Goal: Transaction & Acquisition: Purchase product/service

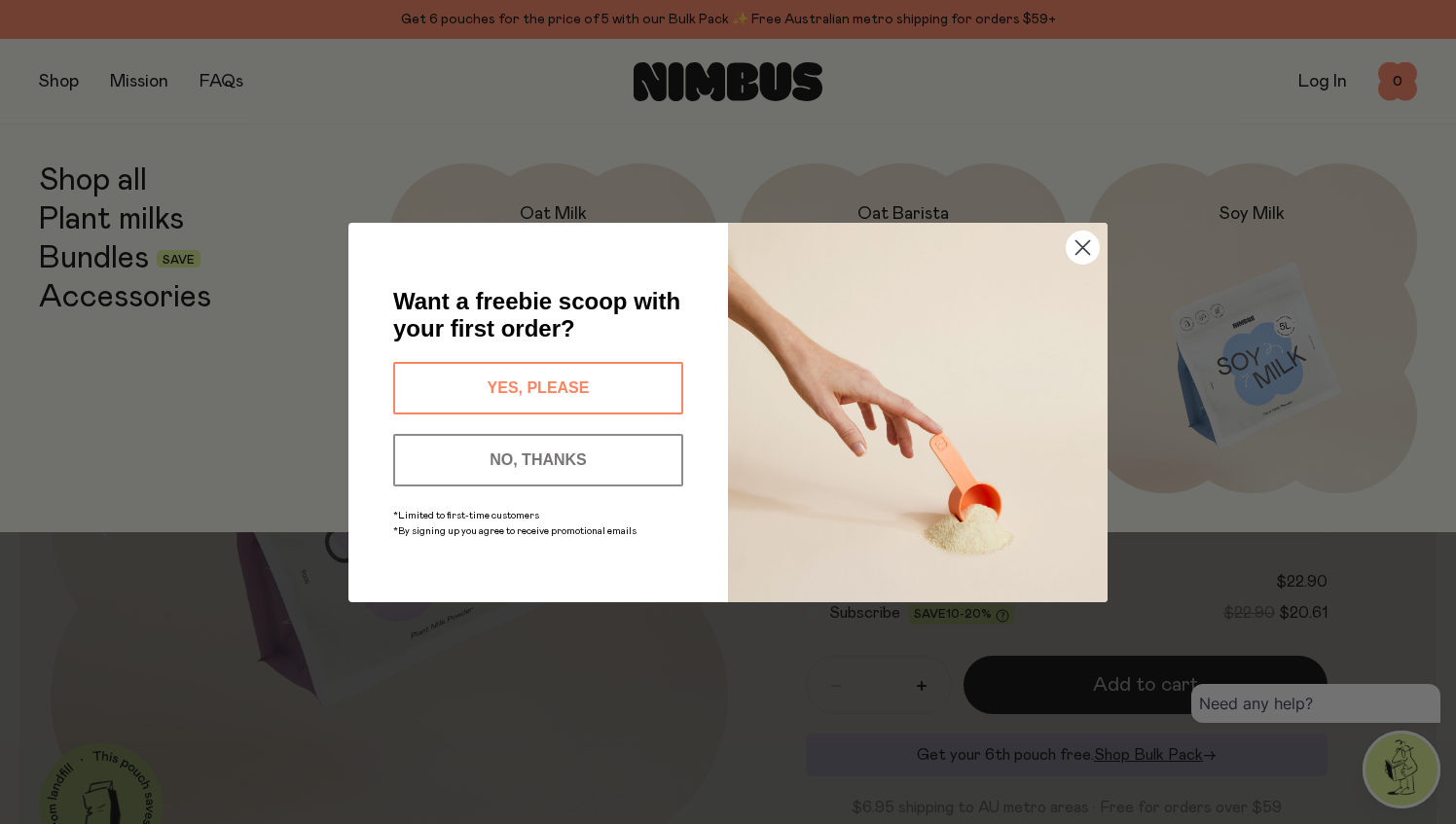
click at [91, 256] on div "Close dialog Want a freebie scoop with your first order? YES, PLEASE NO, THANKS…" at bounding box center [728, 412] width 1456 height 824
click at [1082, 244] on circle "Close dialog" at bounding box center [1083, 247] width 32 height 32
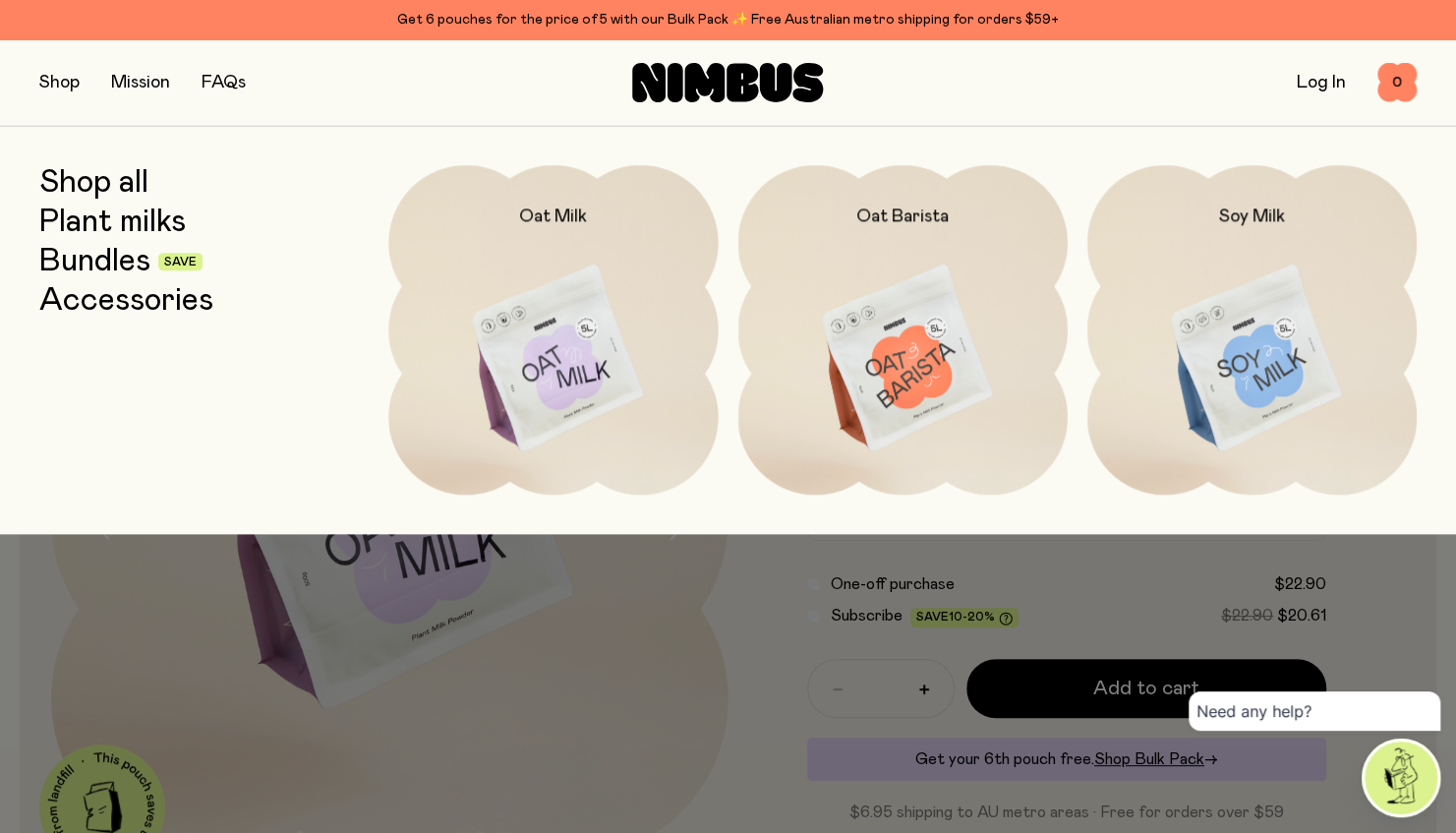
click at [88, 256] on link "Bundles" at bounding box center [95, 262] width 111 height 36
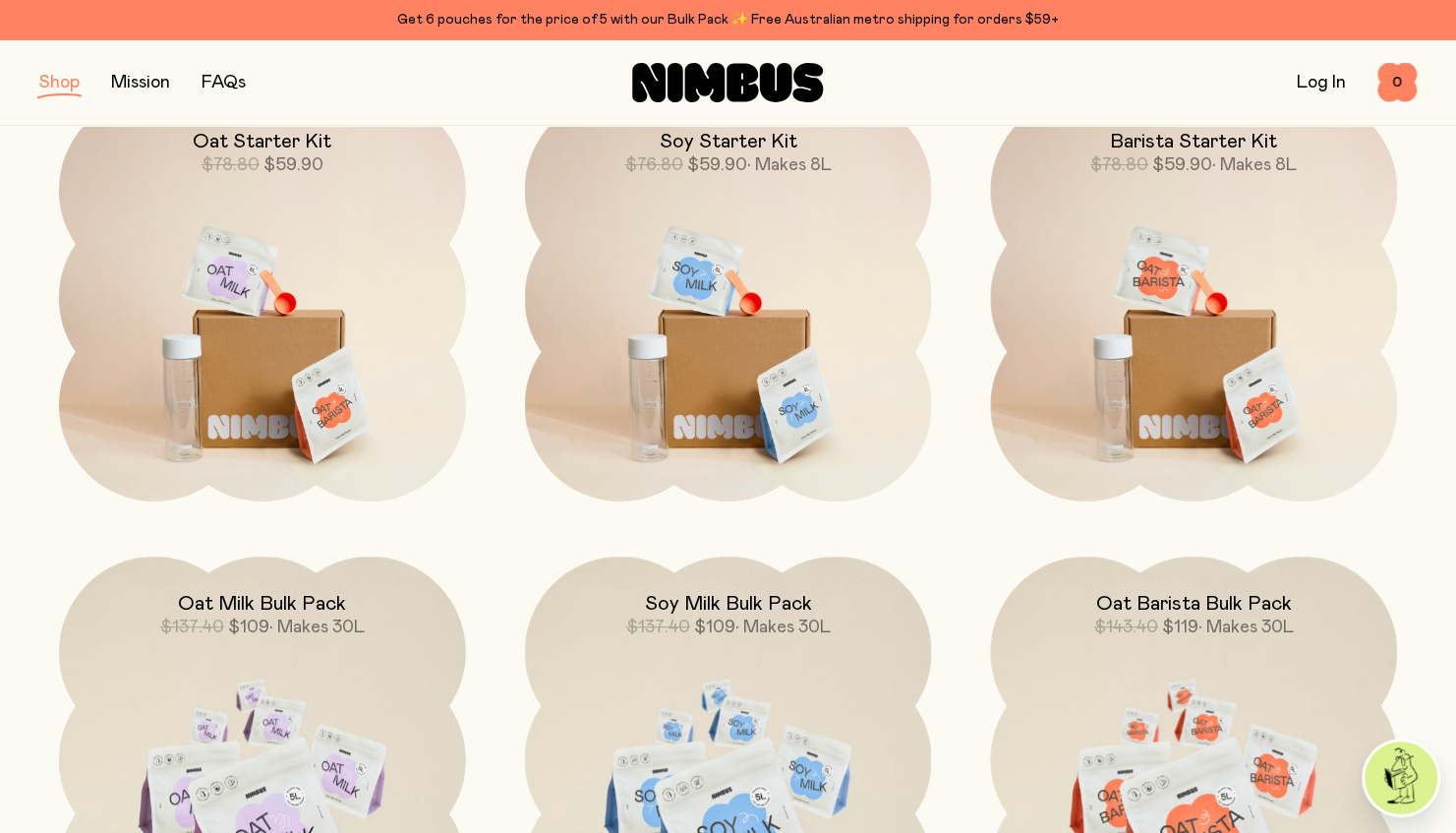
scroll to position [197, 0]
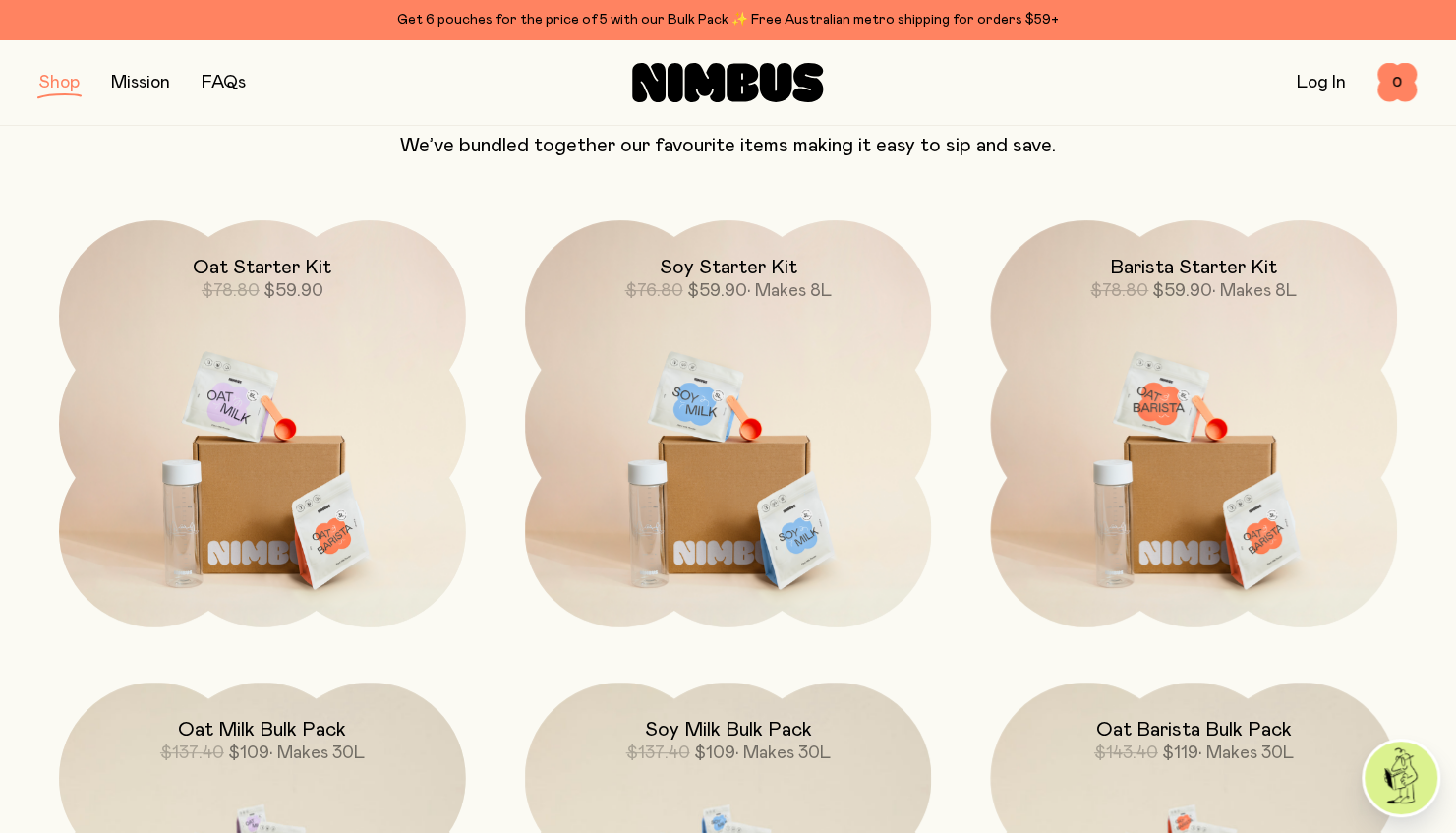
click at [737, 286] on span "$59.90" at bounding box center [716, 291] width 60 height 18
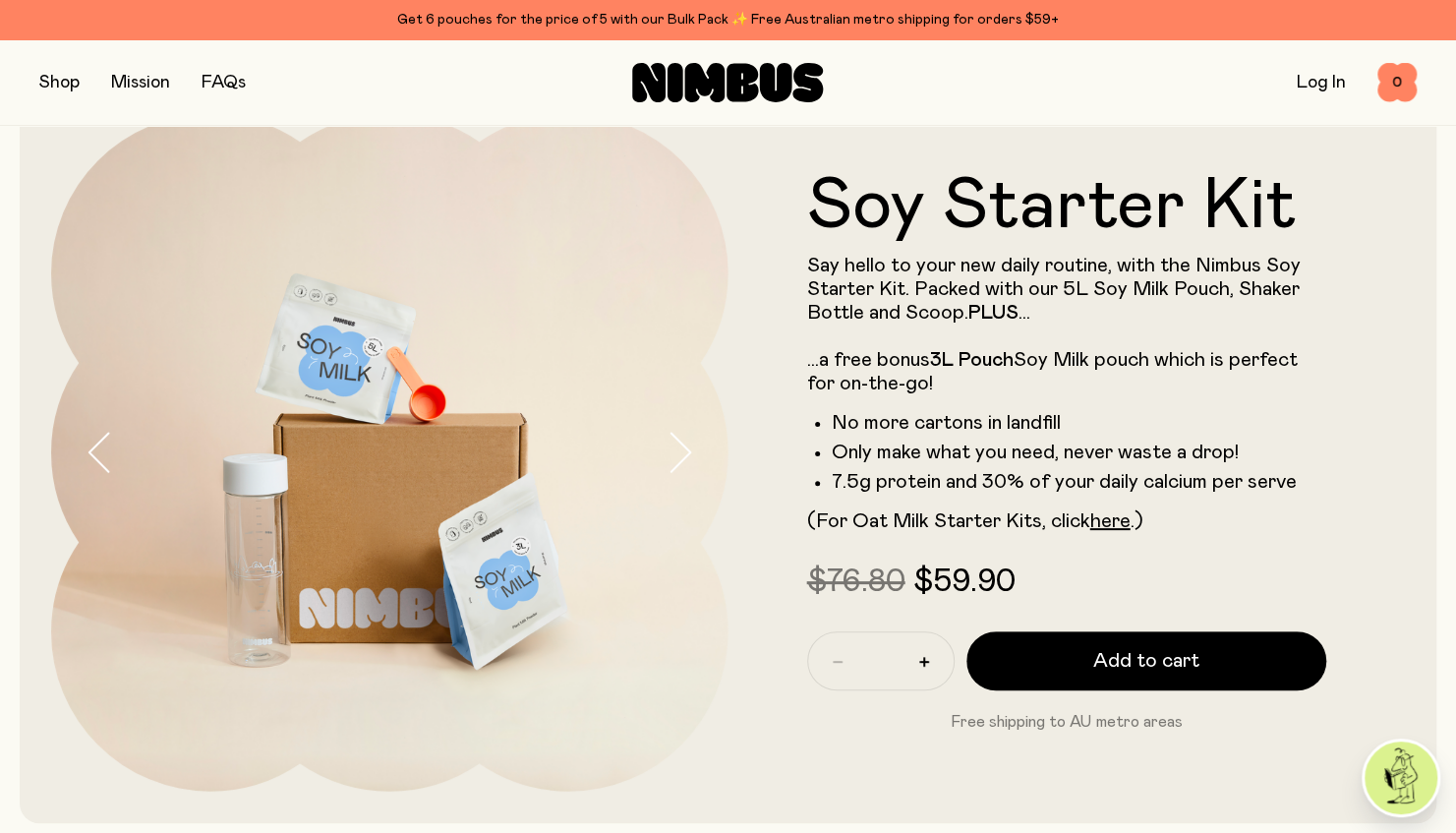
scroll to position [98, 0]
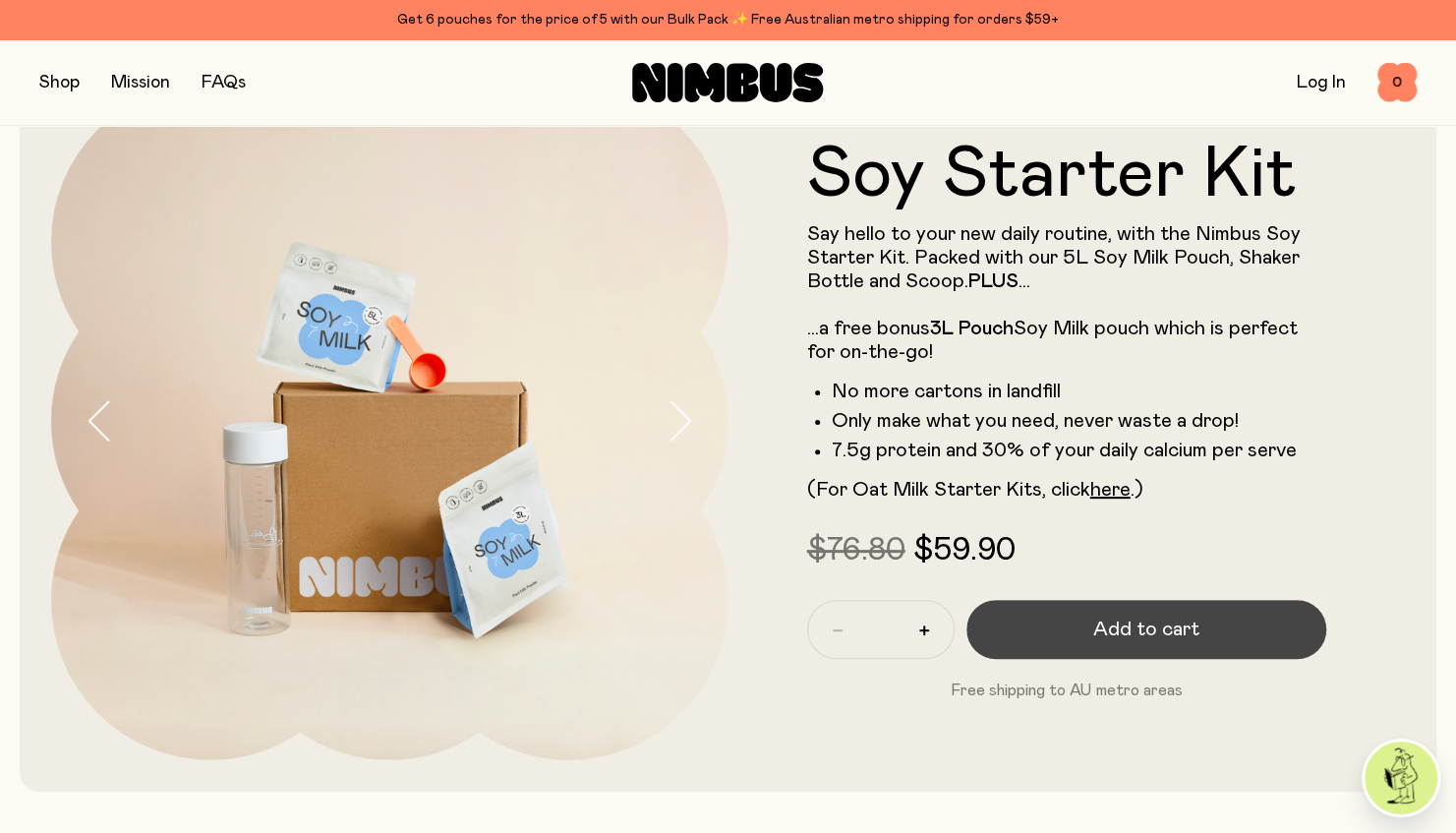
click at [1185, 623] on span "Add to cart" at bounding box center [1145, 629] width 106 height 28
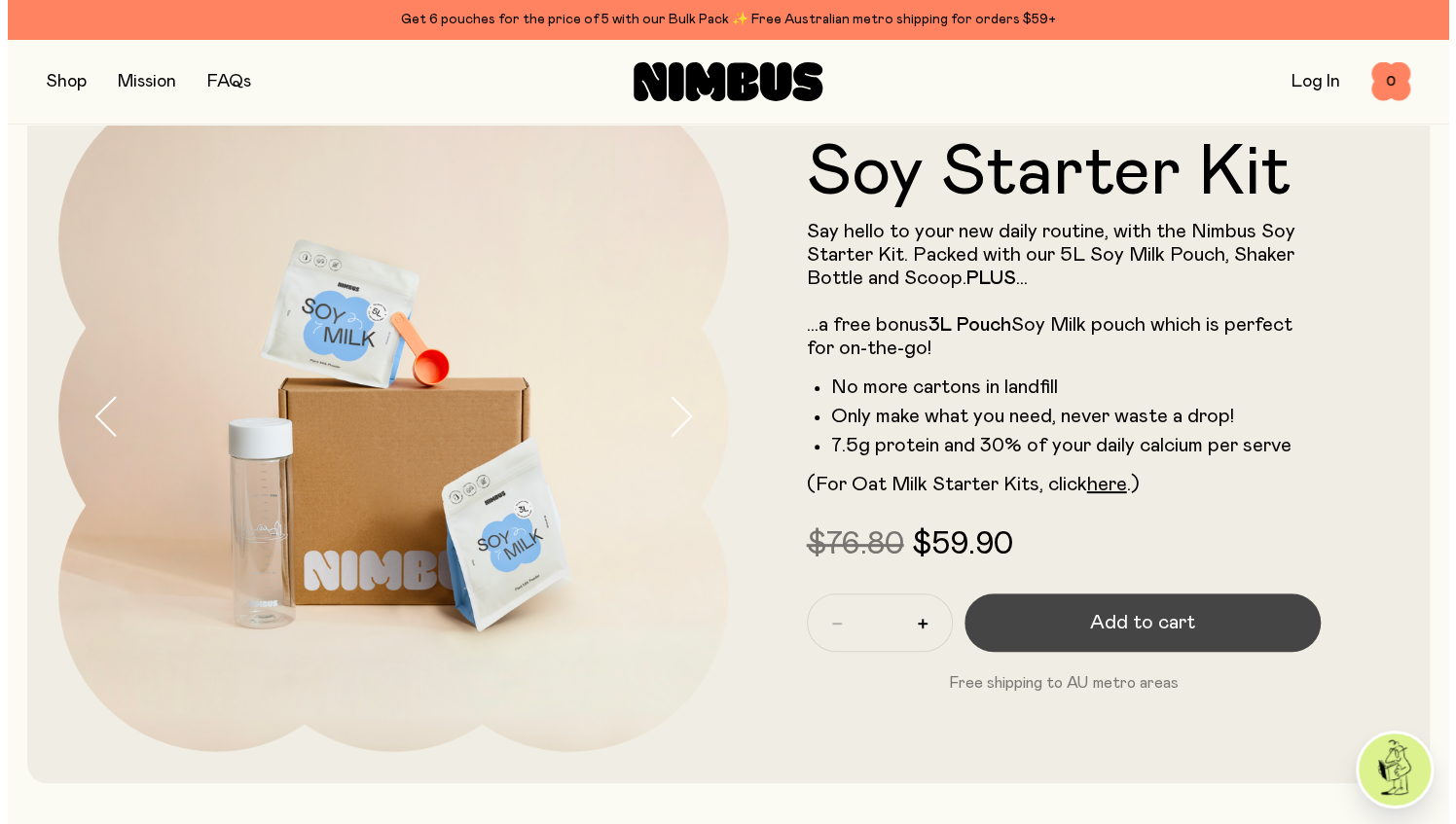
scroll to position [0, 0]
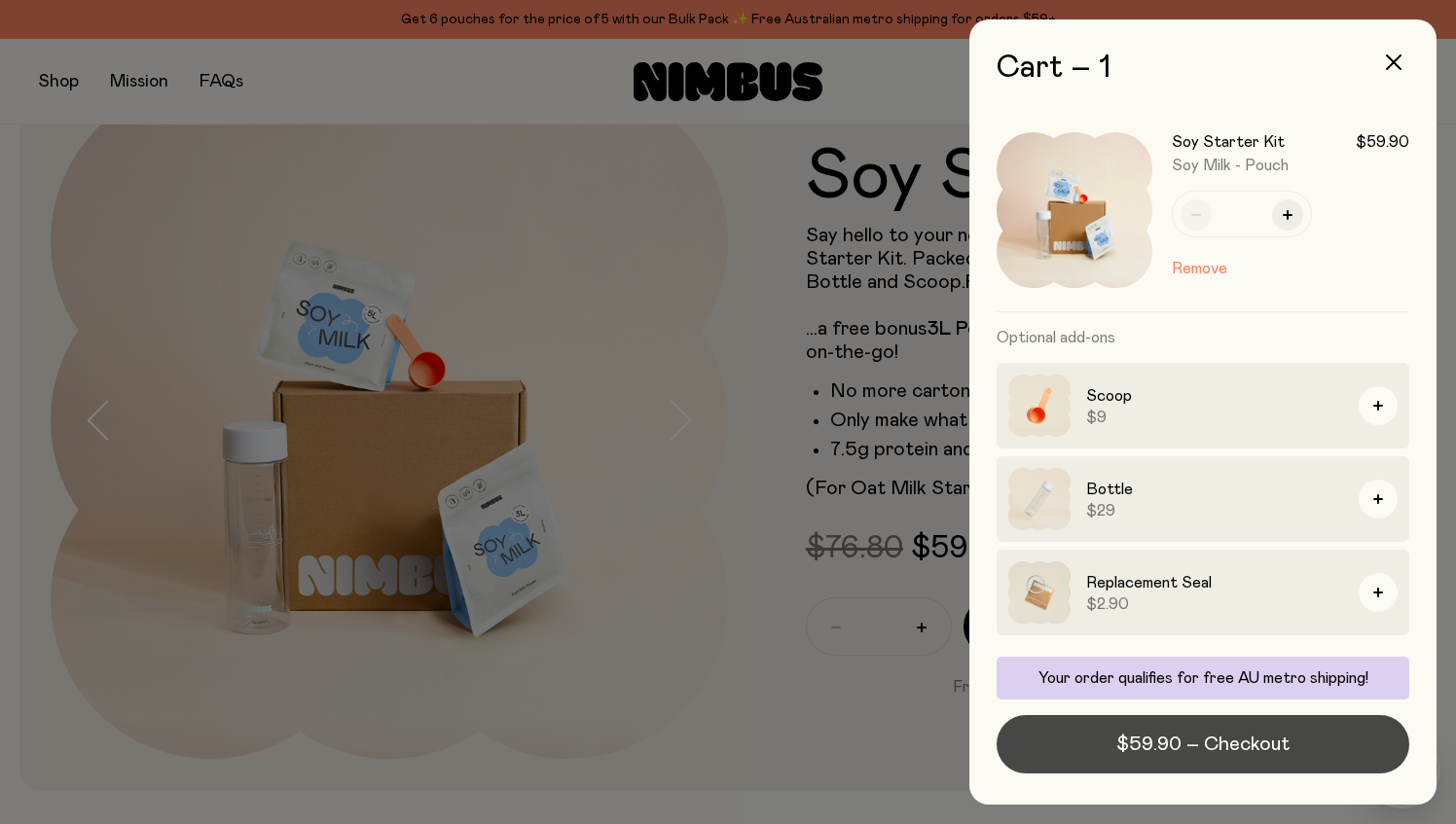
click at [1212, 744] on span "$59.90 – Checkout" at bounding box center [1202, 745] width 173 height 27
